Goal: Information Seeking & Learning: Find specific fact

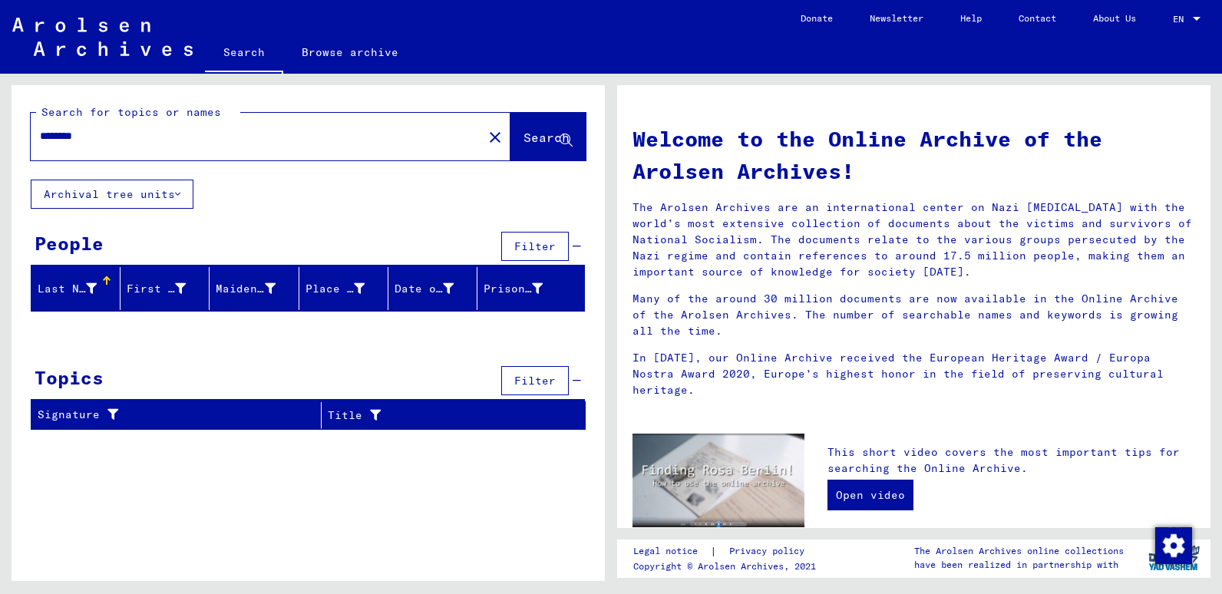
drag, startPoint x: 103, startPoint y: 137, endPoint x: 18, endPoint y: 150, distance: 85.5
click at [18, 150] on div "Search for topics or names ******** close Search" at bounding box center [308, 132] width 593 height 94
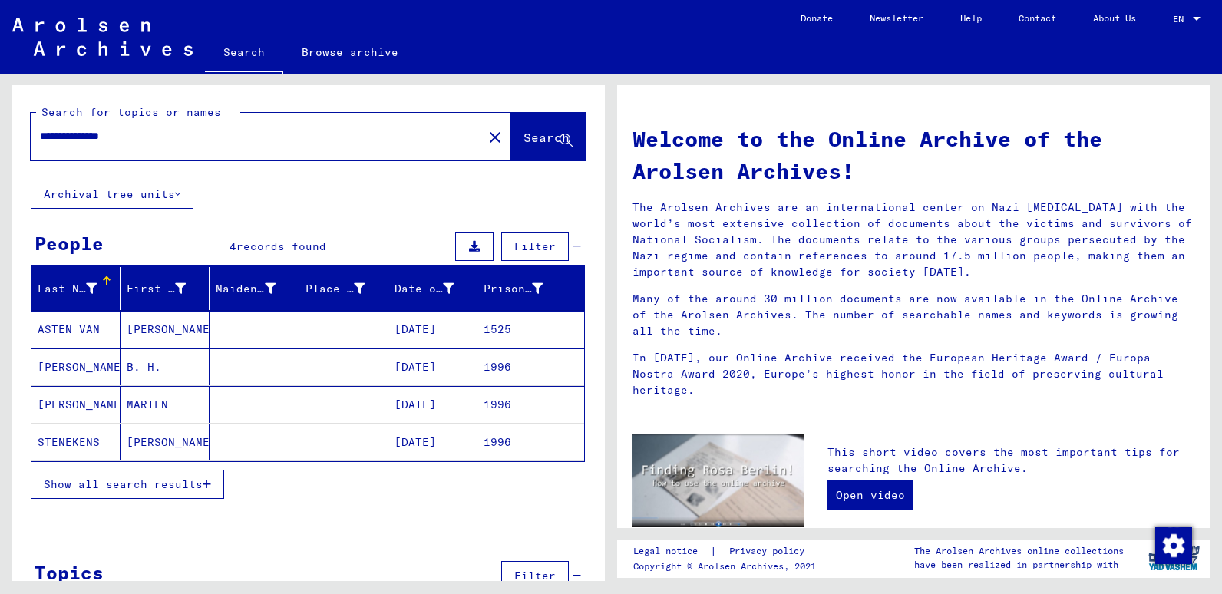
click at [71, 437] on mat-cell "STENEKENS" at bounding box center [75, 442] width 89 height 37
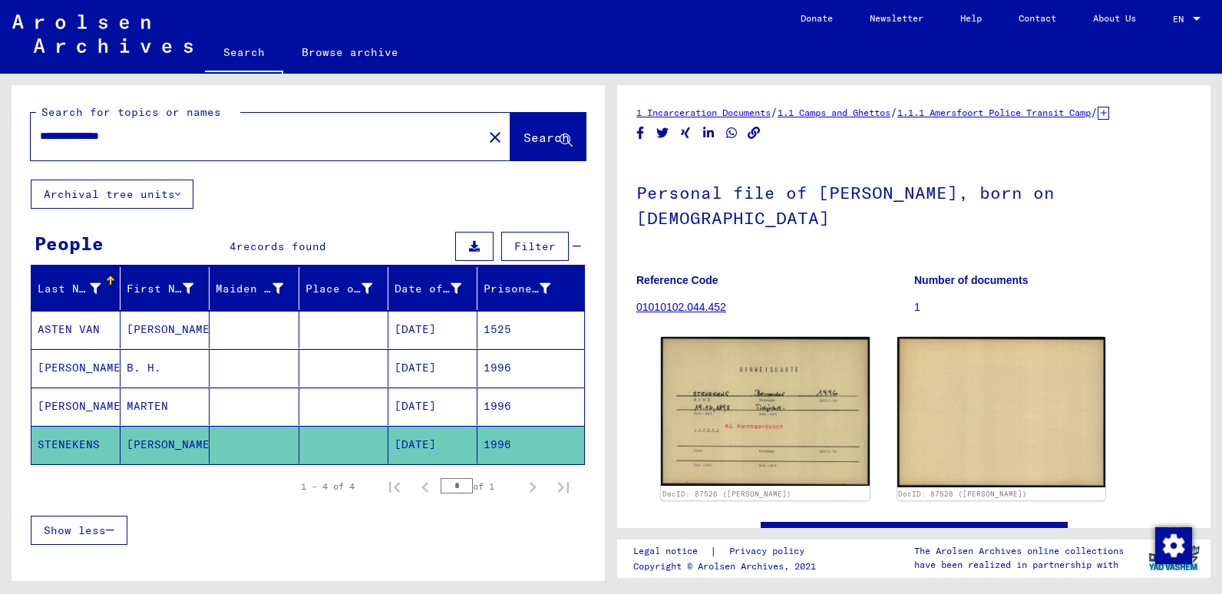
scroll to position [78, 0]
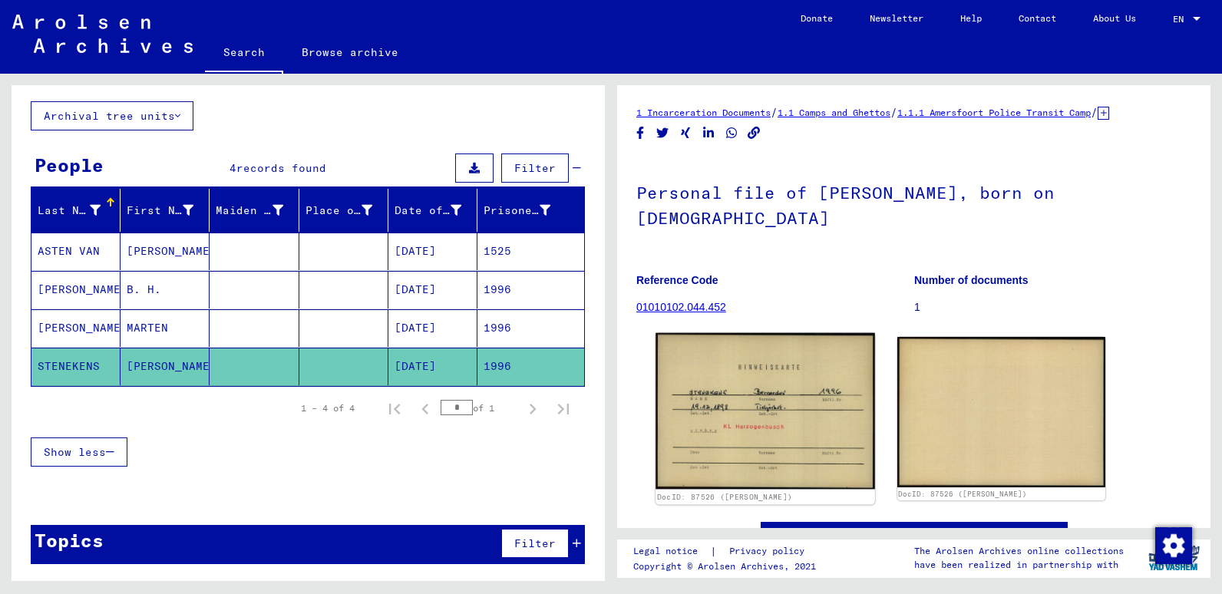
click at [755, 427] on img at bounding box center [764, 411] width 219 height 157
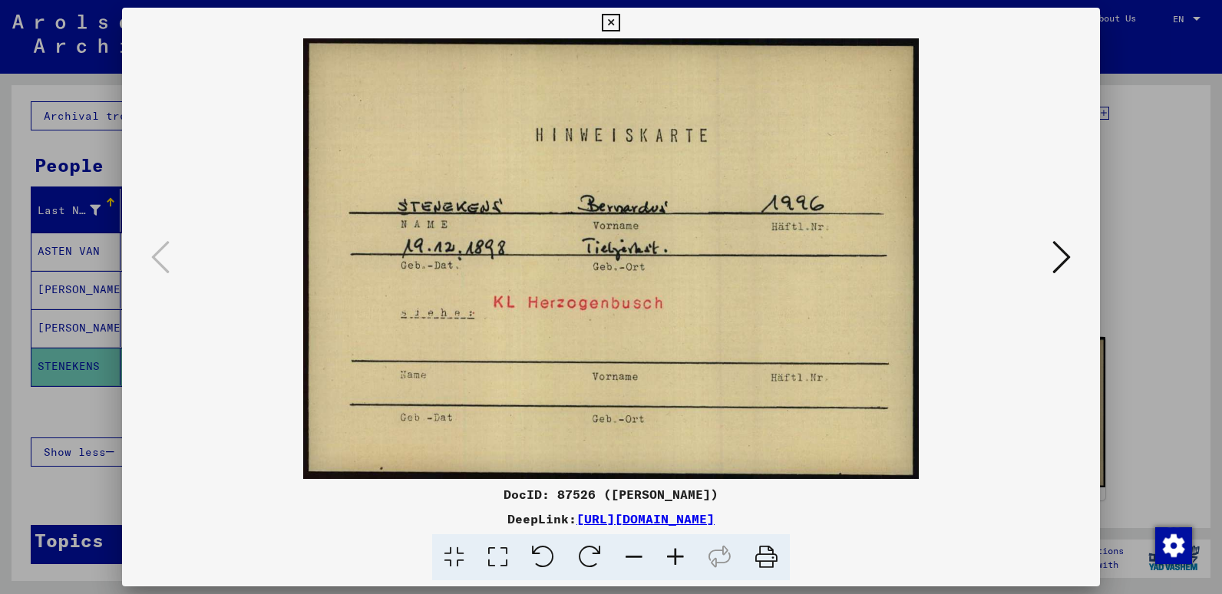
drag, startPoint x: 610, startPoint y: 20, endPoint x: 600, endPoint y: 26, distance: 11.7
click at [609, 21] on icon at bounding box center [611, 23] width 18 height 18
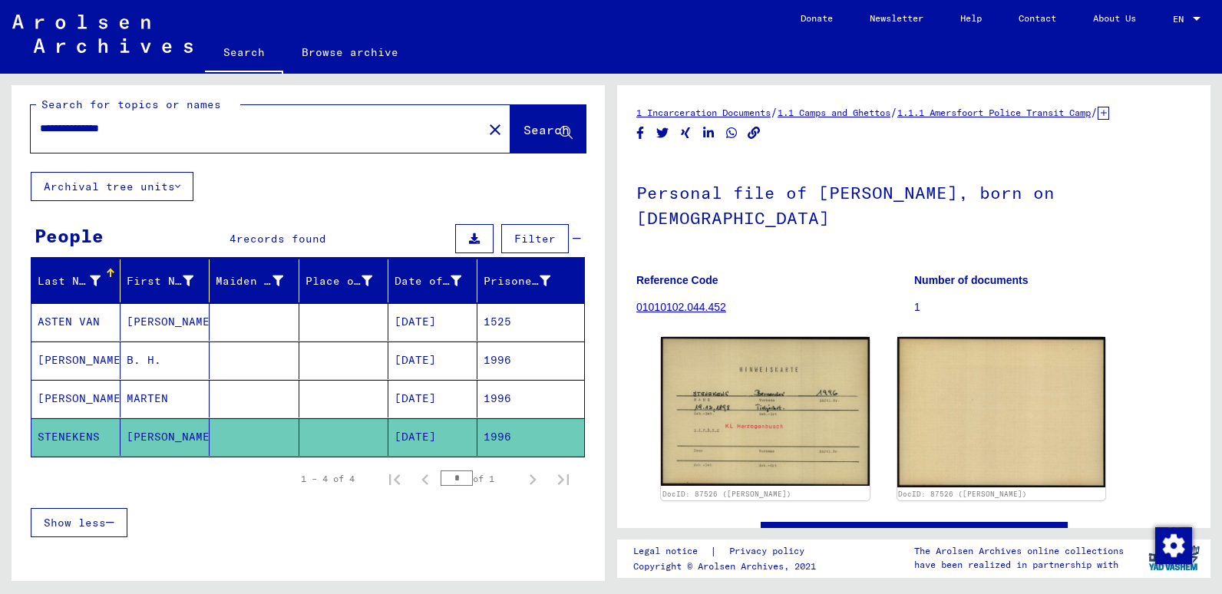
scroll to position [0, 0]
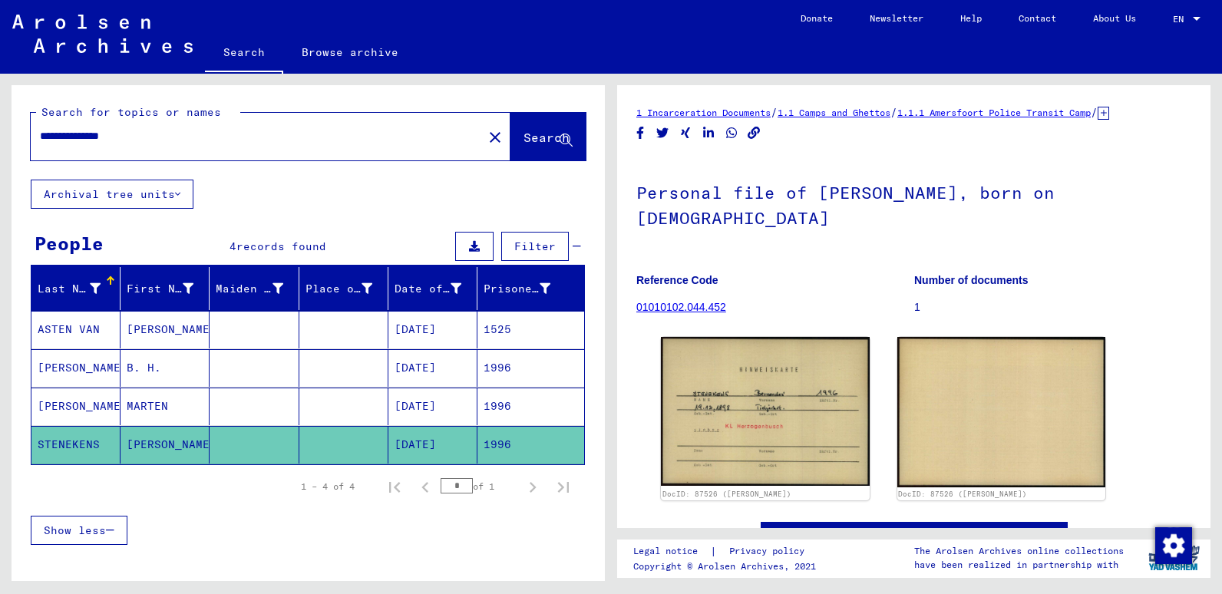
drag, startPoint x: 140, startPoint y: 136, endPoint x: 1, endPoint y: 167, distance: 142.2
click at [1, 162] on div "**********" at bounding box center [305, 327] width 611 height 507
type input "*********"
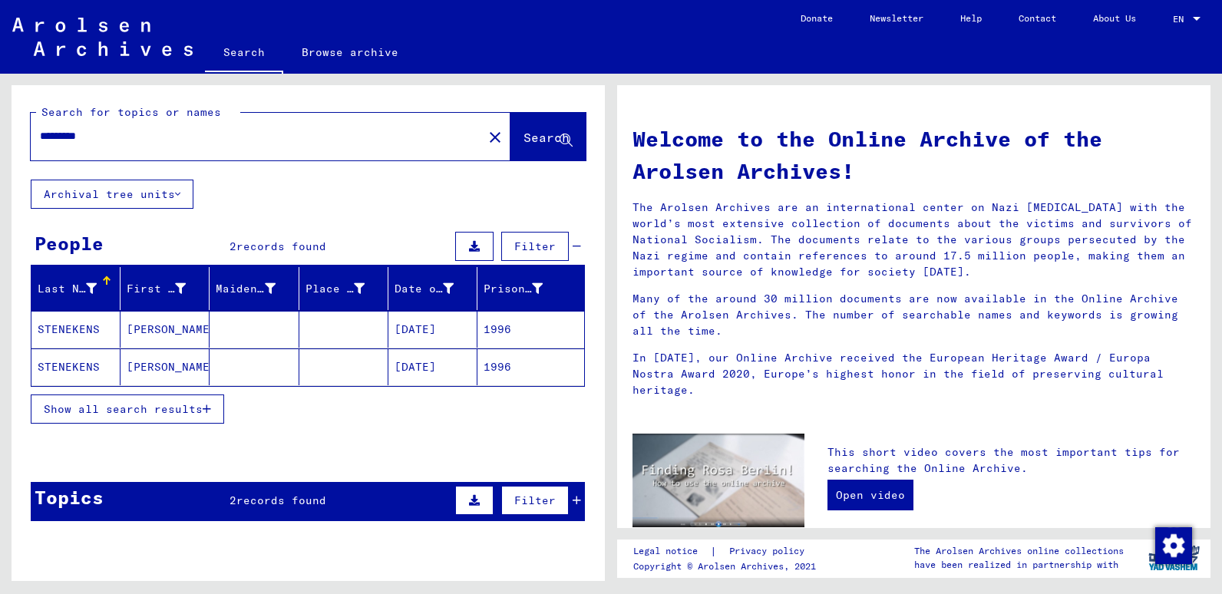
click at [72, 328] on mat-cell "STENEKENS" at bounding box center [75, 329] width 89 height 37
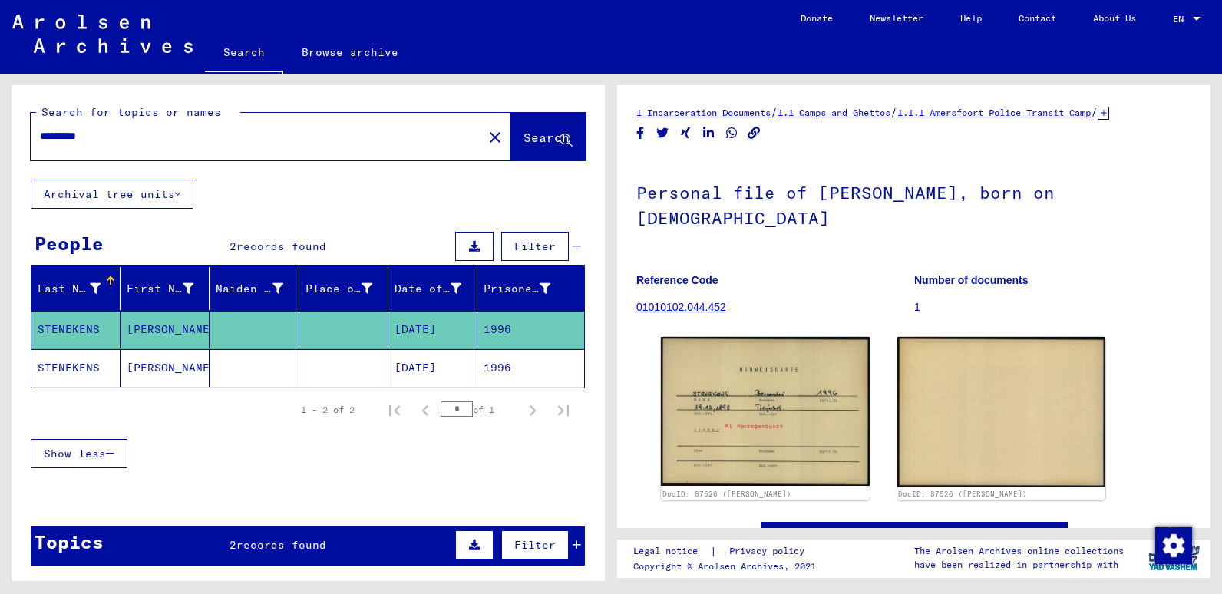
click at [72, 367] on mat-cell "STENEKENS" at bounding box center [75, 368] width 89 height 38
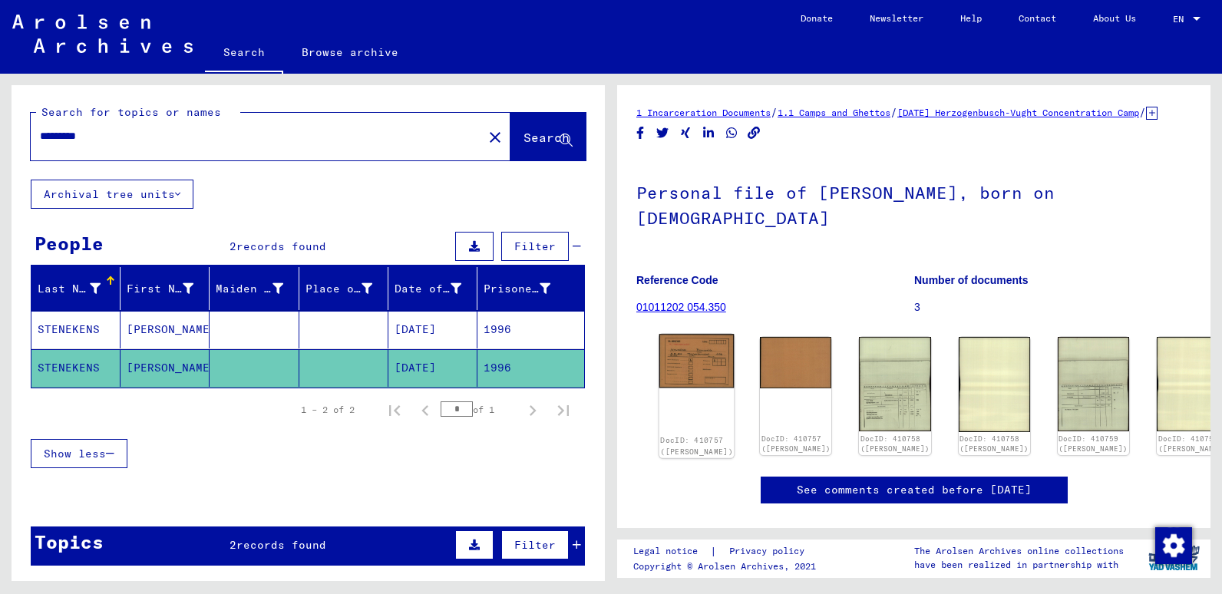
click at [683, 368] on img at bounding box center [696, 361] width 75 height 54
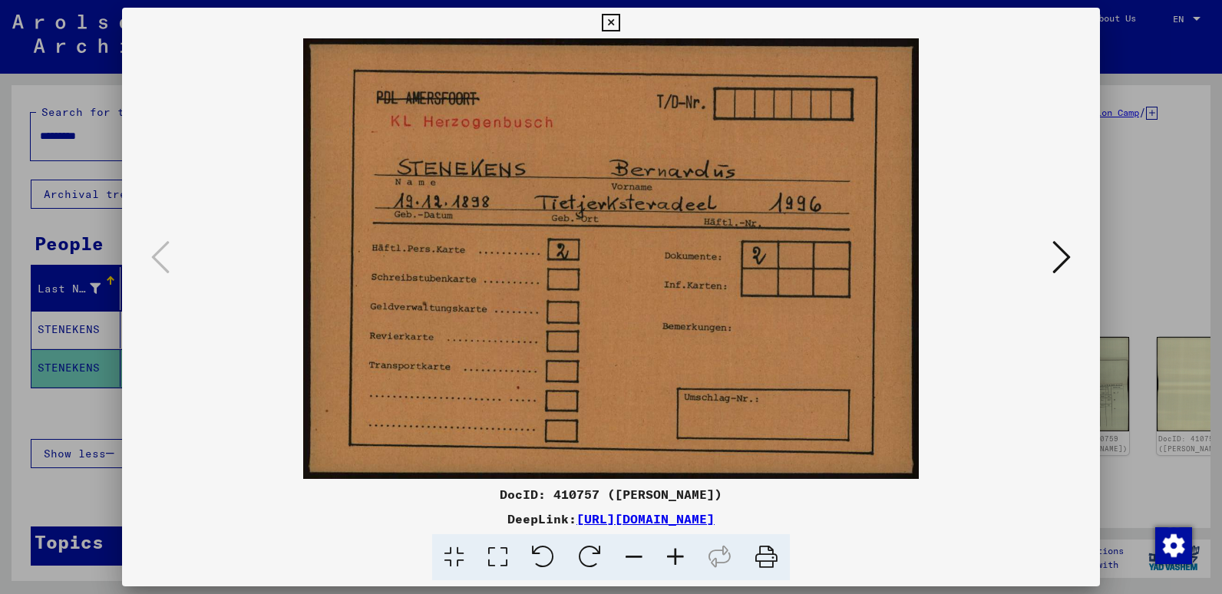
click at [1054, 256] on icon at bounding box center [1061, 257] width 18 height 37
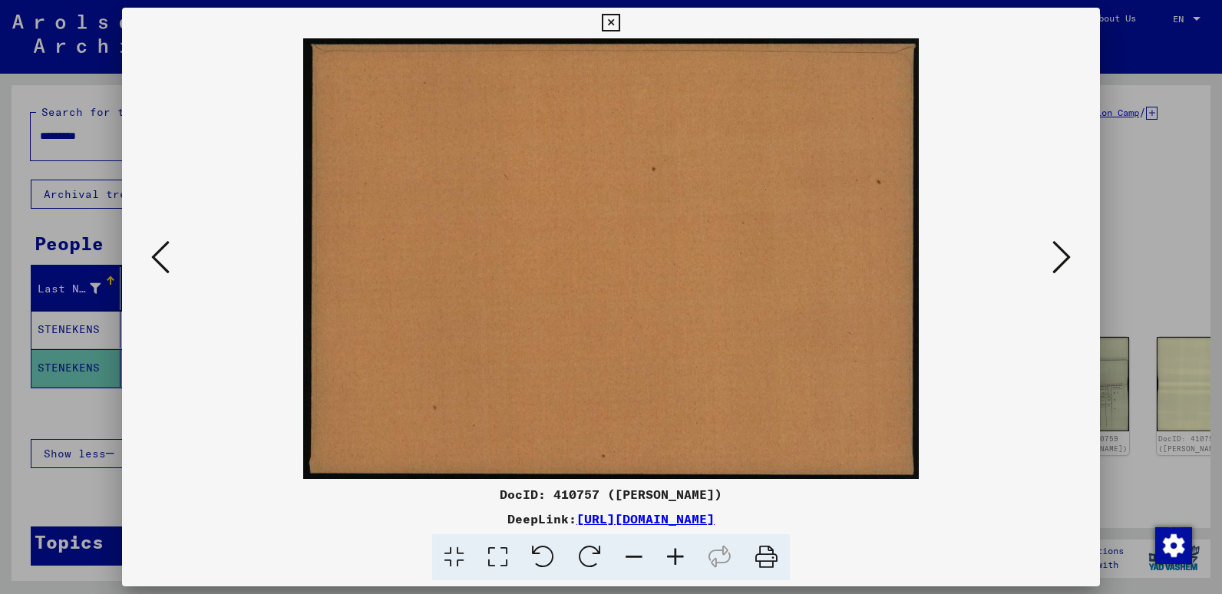
click at [1054, 256] on icon at bounding box center [1061, 257] width 18 height 37
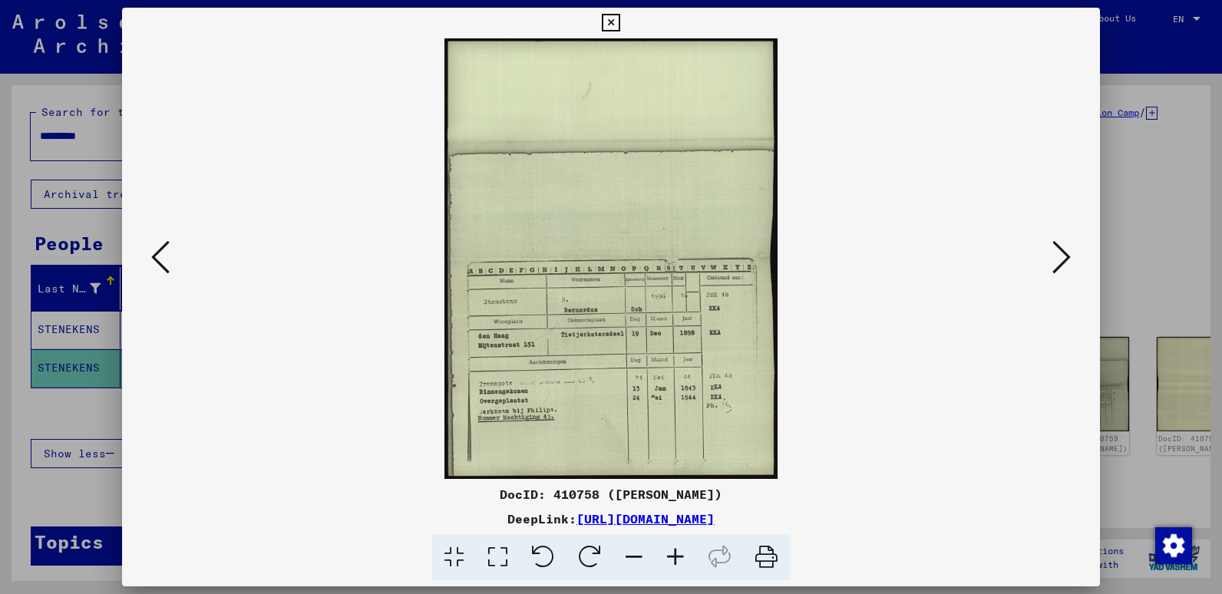
click at [672, 555] on icon at bounding box center [675, 557] width 41 height 47
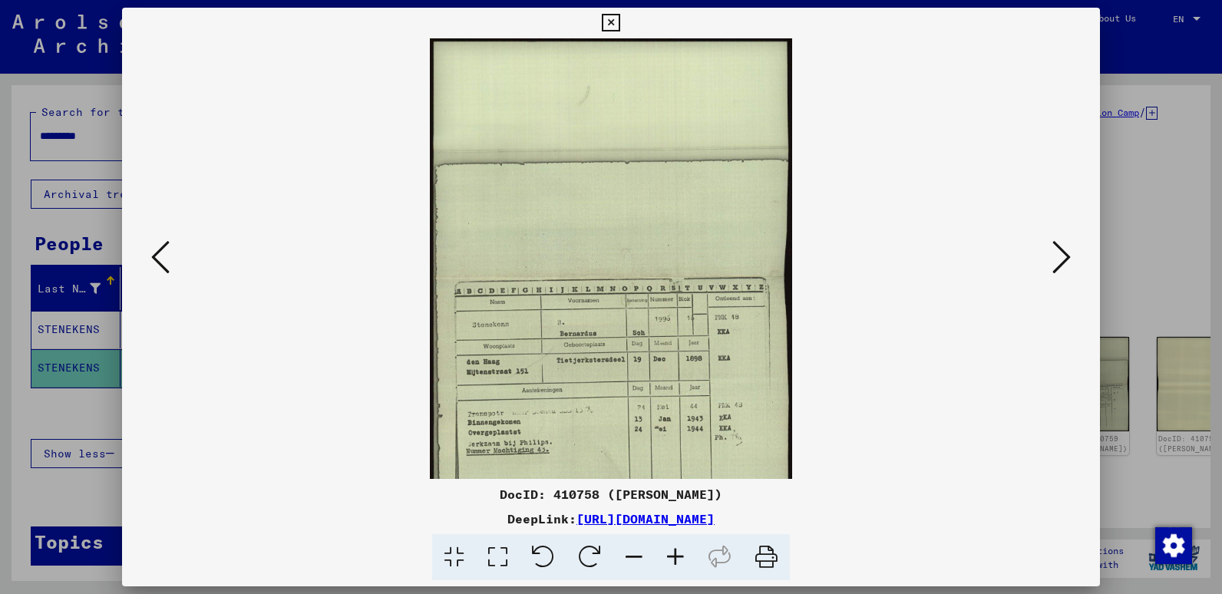
click at [672, 555] on icon at bounding box center [675, 557] width 41 height 47
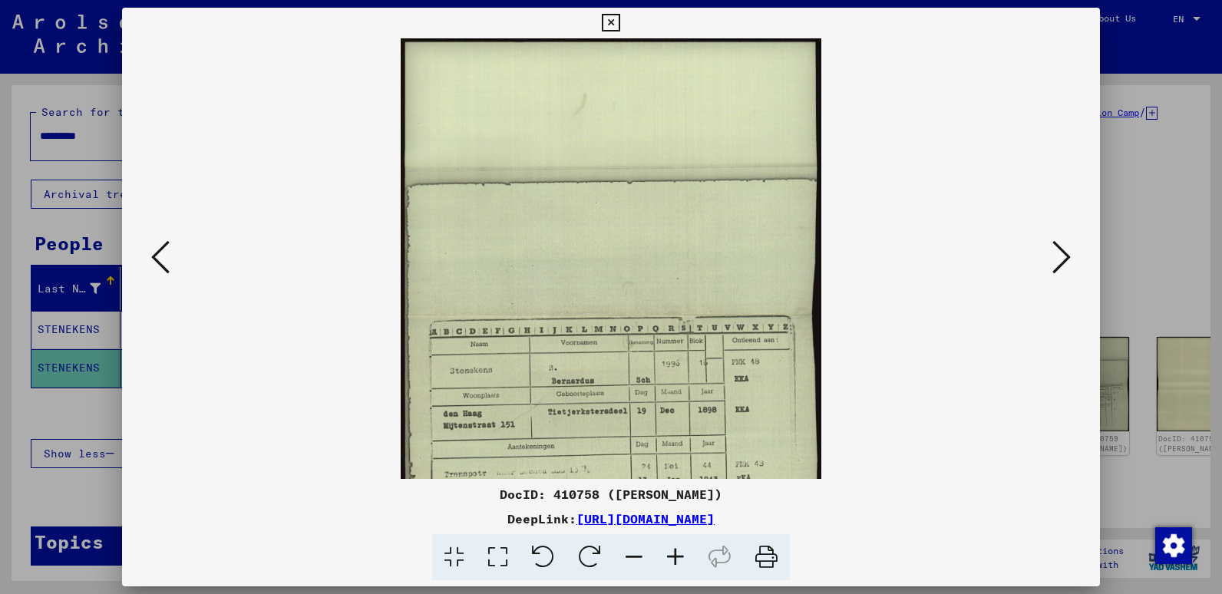
click at [672, 555] on icon at bounding box center [675, 557] width 41 height 47
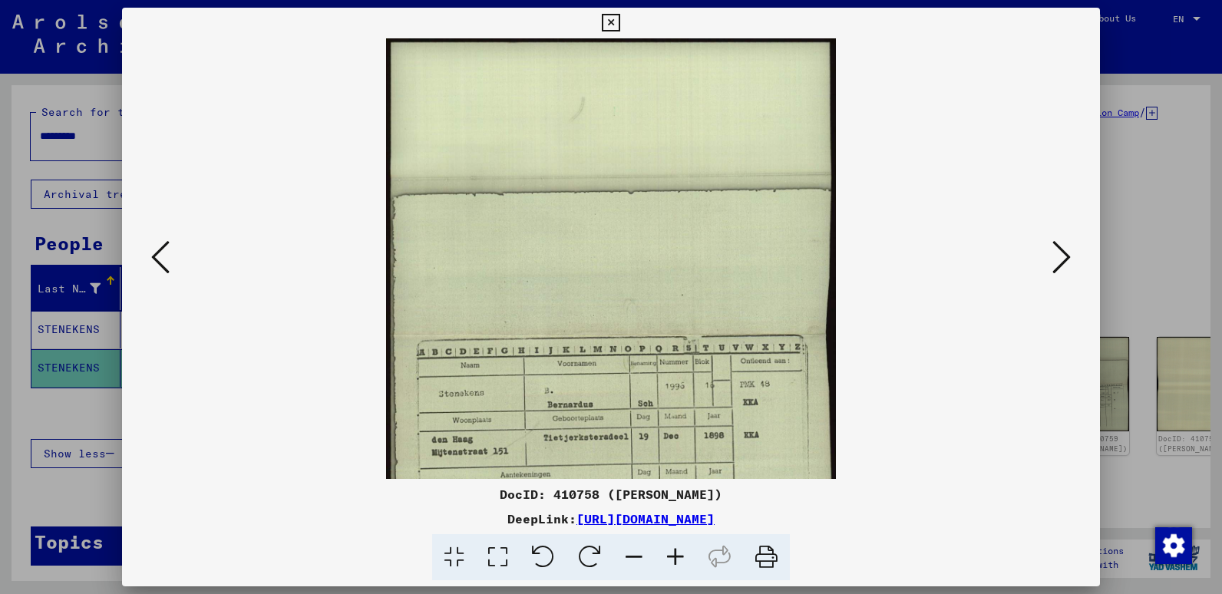
click at [672, 555] on icon at bounding box center [675, 557] width 41 height 47
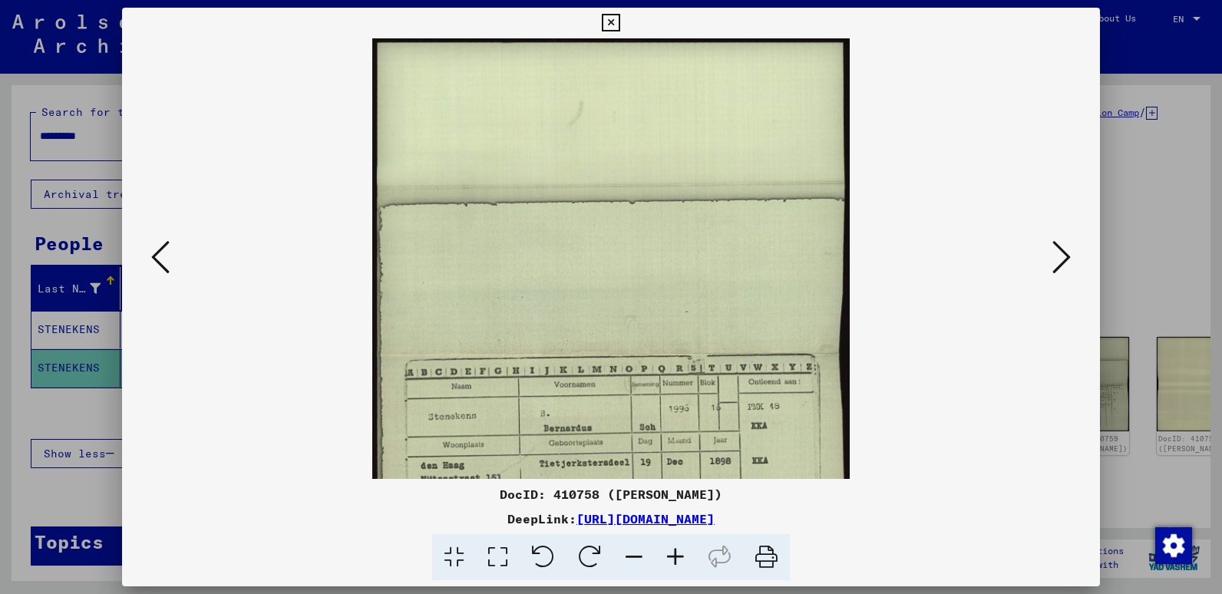
click at [672, 555] on icon at bounding box center [675, 557] width 41 height 47
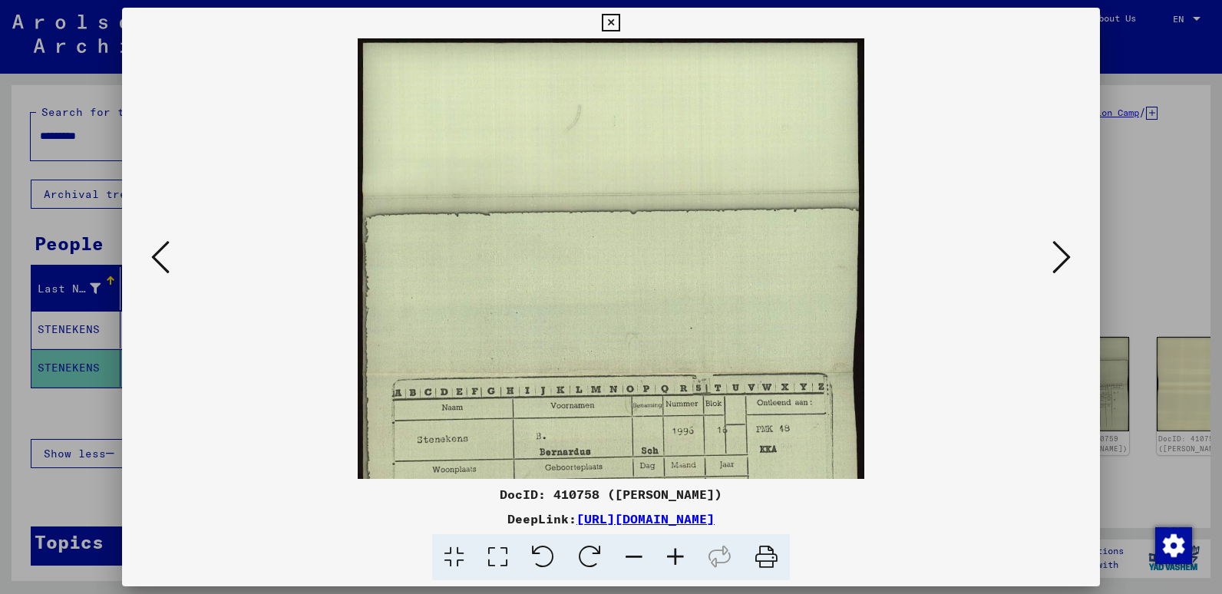
click at [672, 555] on icon at bounding box center [675, 557] width 41 height 47
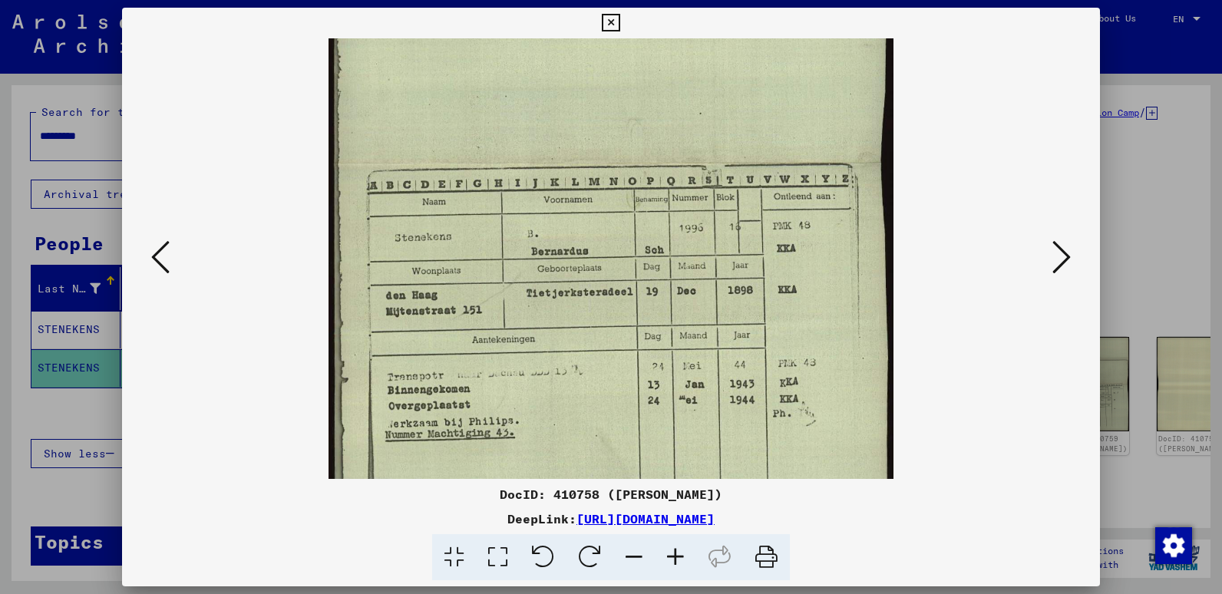
scroll to position [249, 0]
drag, startPoint x: 643, startPoint y: 450, endPoint x: 608, endPoint y: 206, distance: 246.6
click at [608, 206] on img at bounding box center [610, 163] width 565 height 747
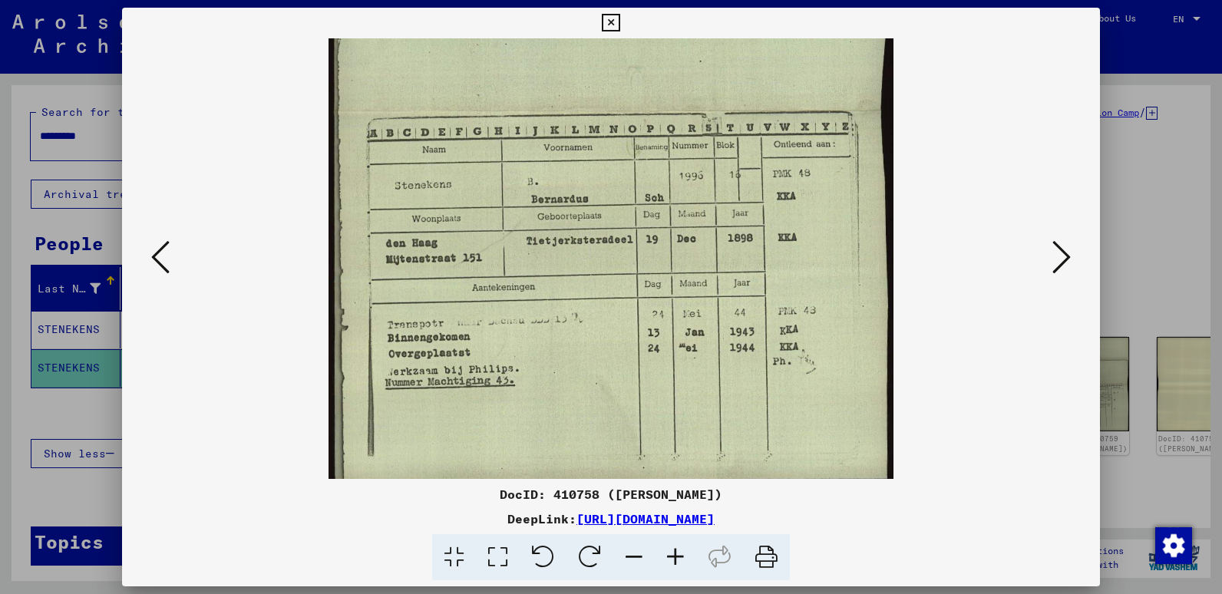
drag, startPoint x: 619, startPoint y: 359, endPoint x: 627, endPoint y: 307, distance: 52.7
click at [627, 308] on img at bounding box center [610, 111] width 565 height 747
click at [1056, 255] on icon at bounding box center [1061, 257] width 18 height 37
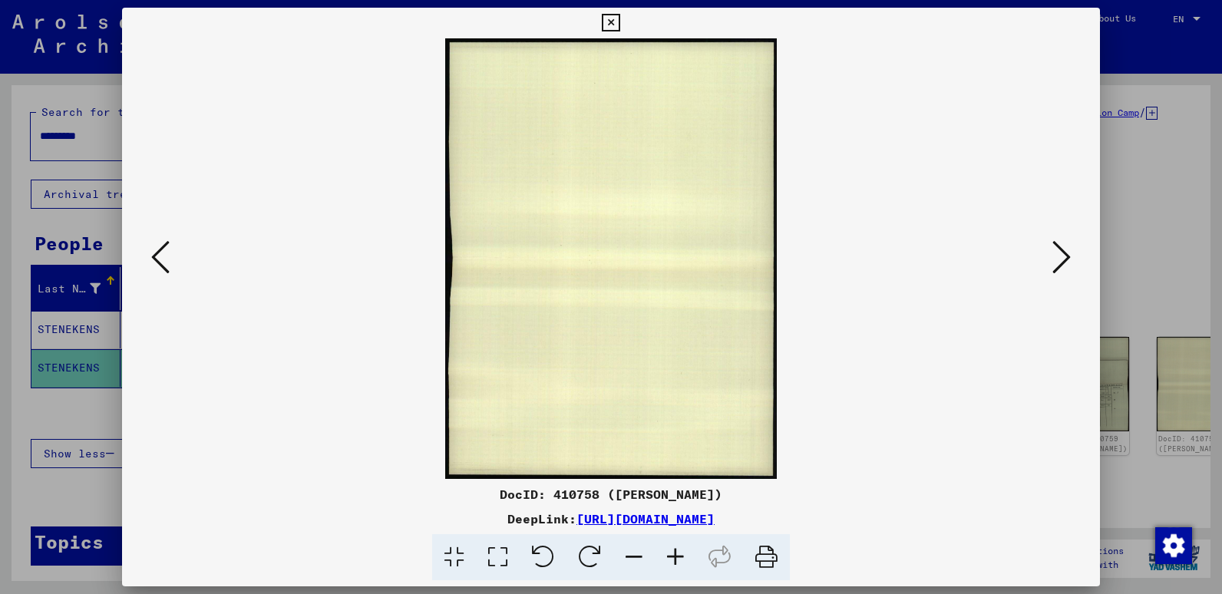
click at [1056, 255] on icon at bounding box center [1061, 257] width 18 height 37
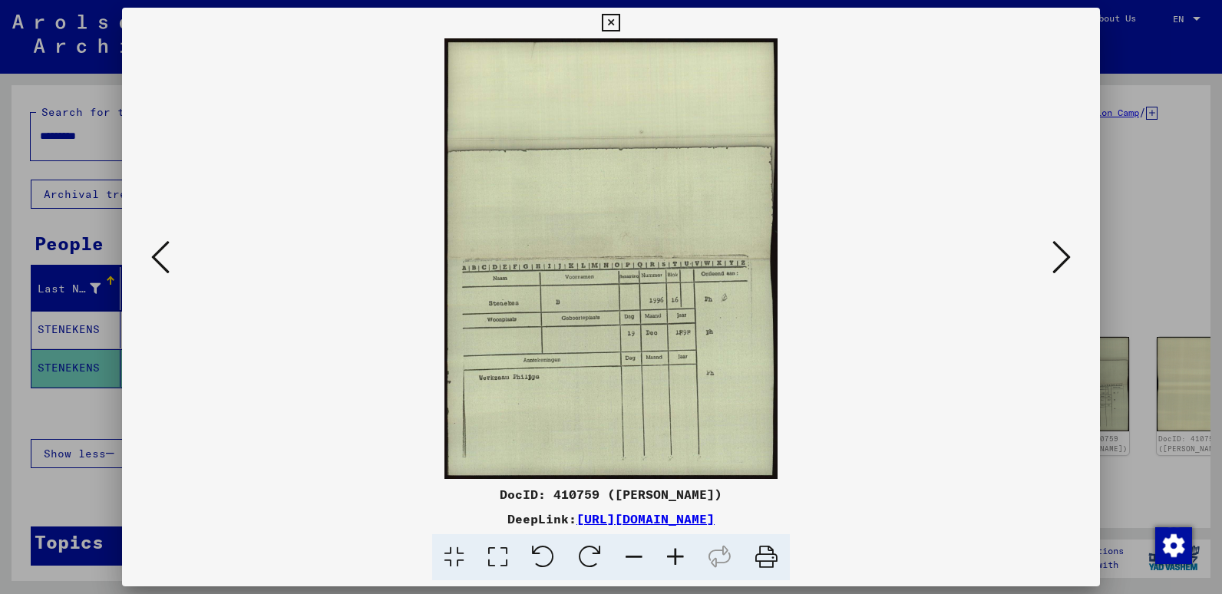
click at [1064, 257] on icon at bounding box center [1061, 257] width 18 height 37
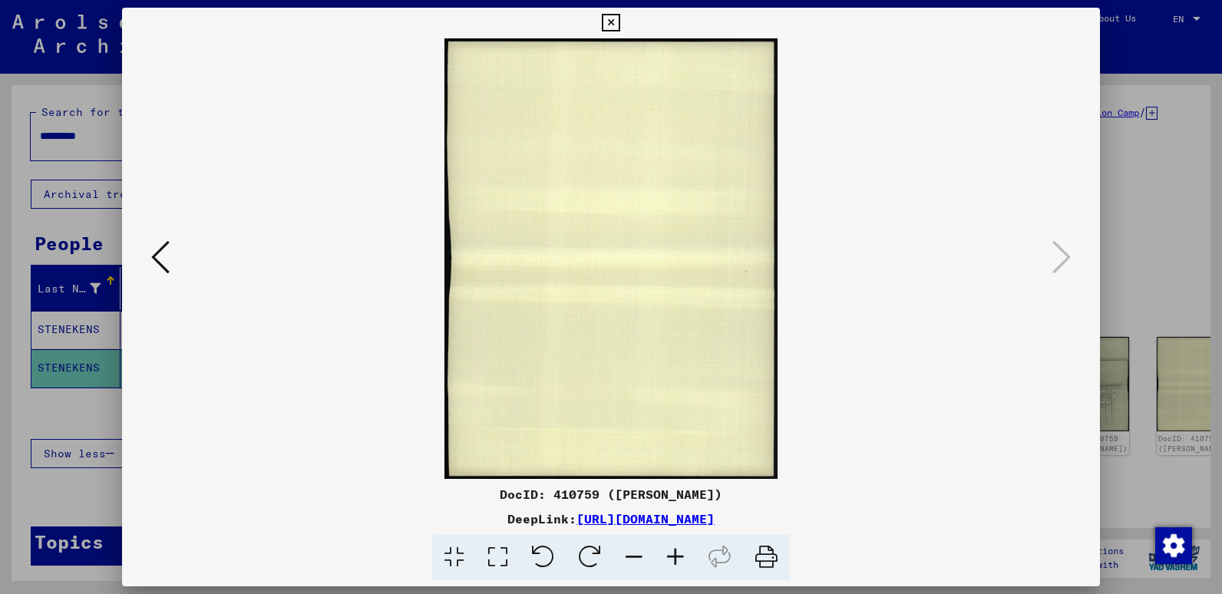
drag, startPoint x: 160, startPoint y: 262, endPoint x: 170, endPoint y: 262, distance: 10.0
click at [162, 262] on icon at bounding box center [160, 257] width 18 height 37
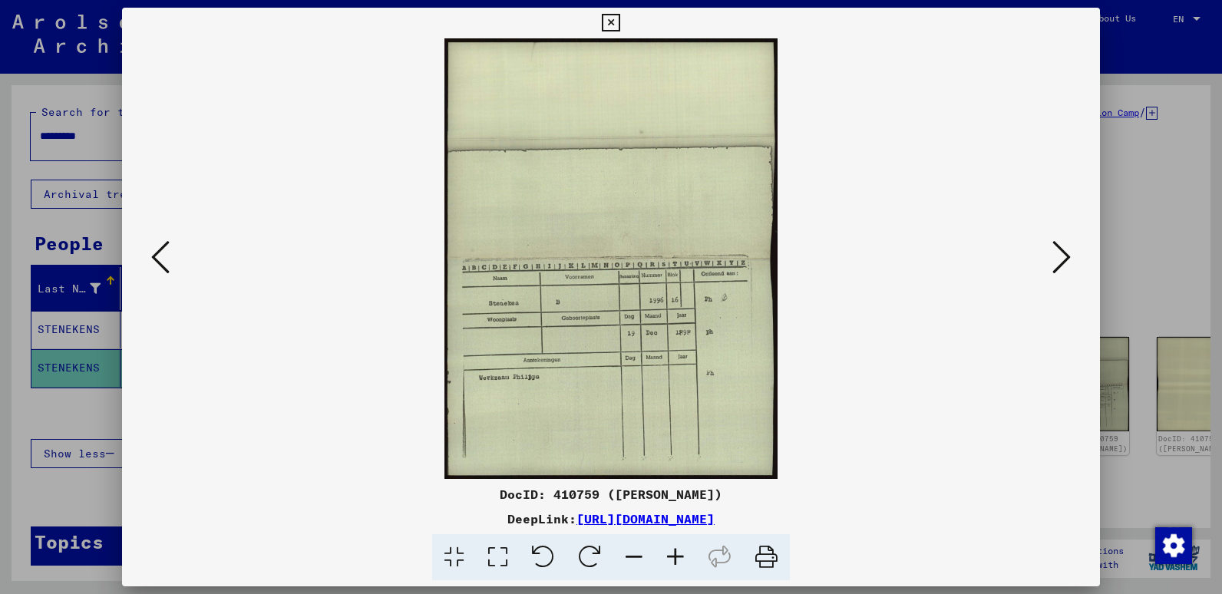
drag, startPoint x: 606, startPoint y: 23, endPoint x: 601, endPoint y: 38, distance: 16.3
click at [606, 26] on icon at bounding box center [611, 23] width 18 height 18
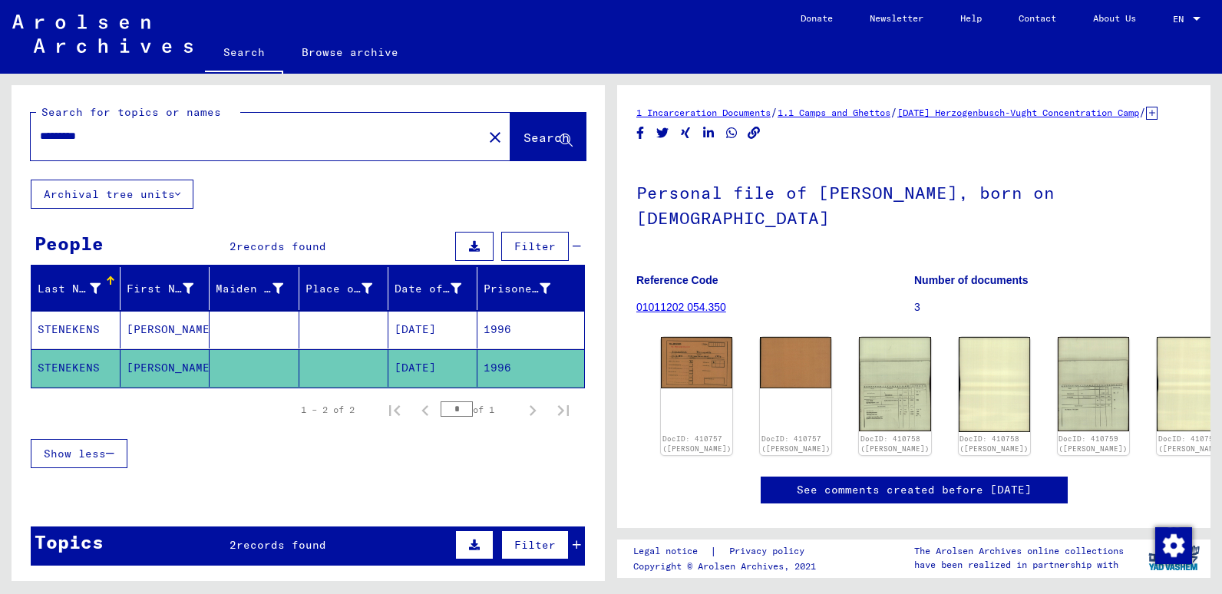
click at [71, 332] on mat-cell "STENEKENS" at bounding box center [75, 330] width 89 height 38
